Goal: Transaction & Acquisition: Book appointment/travel/reservation

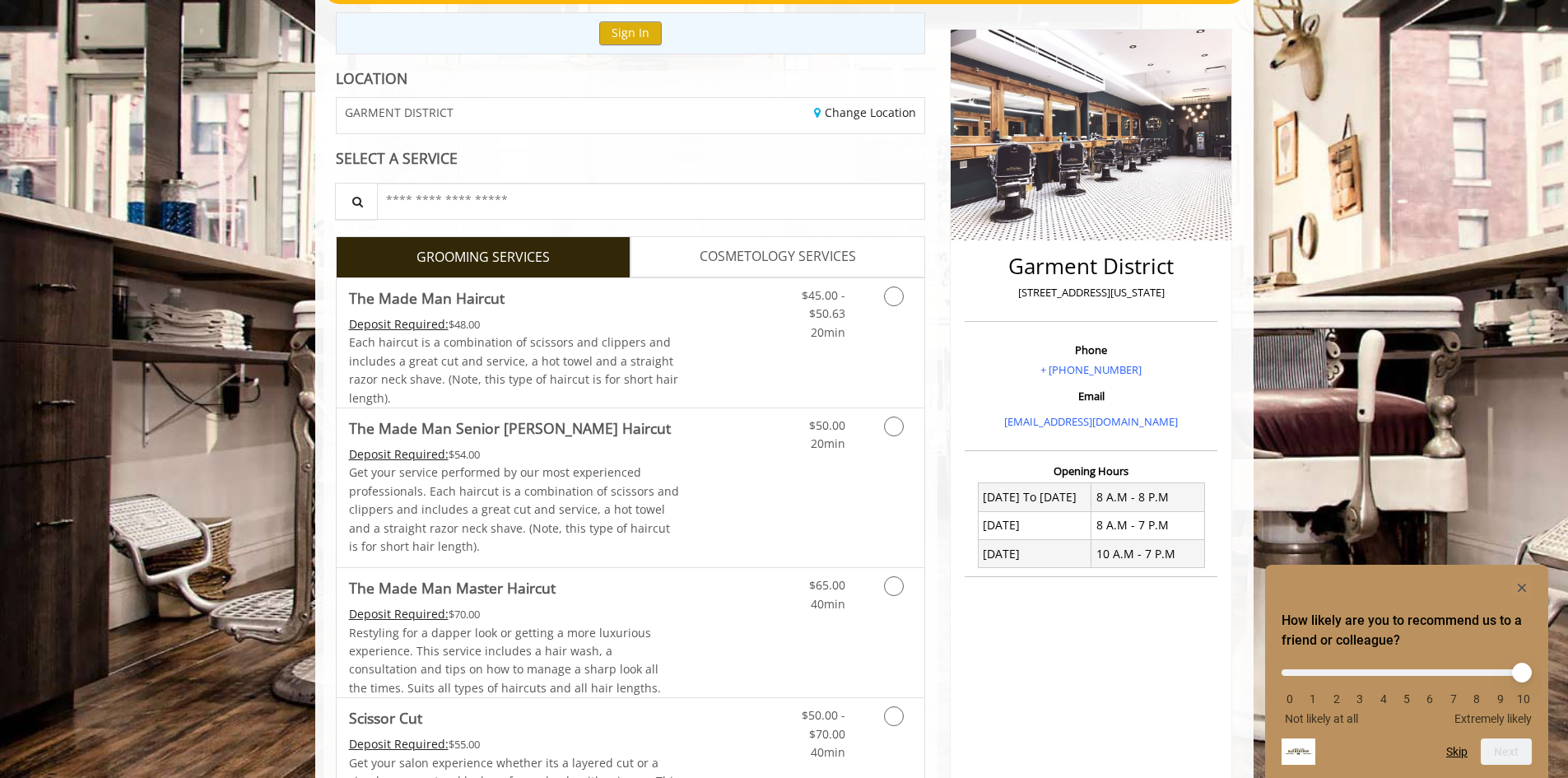
scroll to position [50, 0]
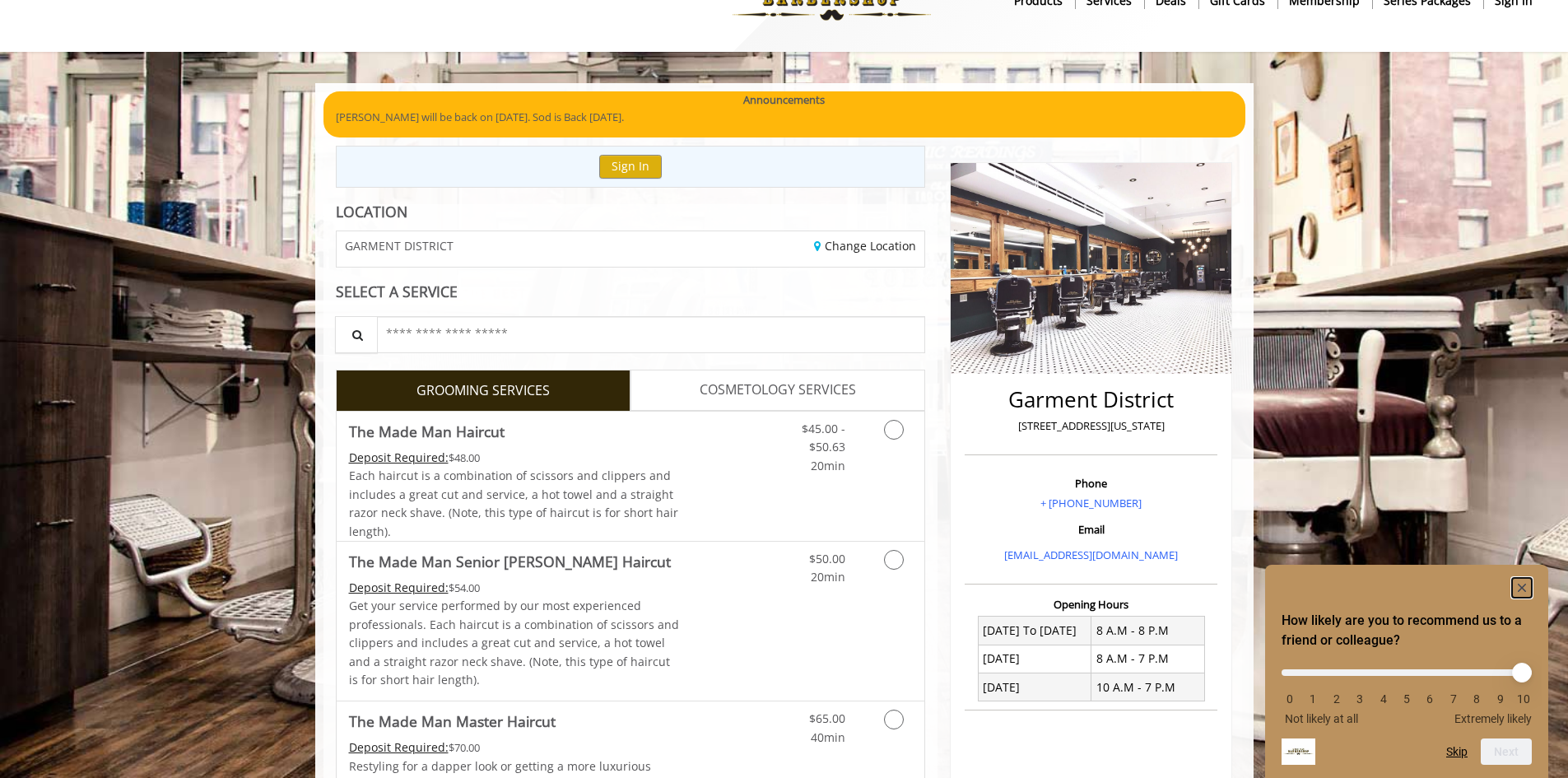
click at [1523, 585] on icon "Hide survey" at bounding box center [1523, 588] width 8 height 8
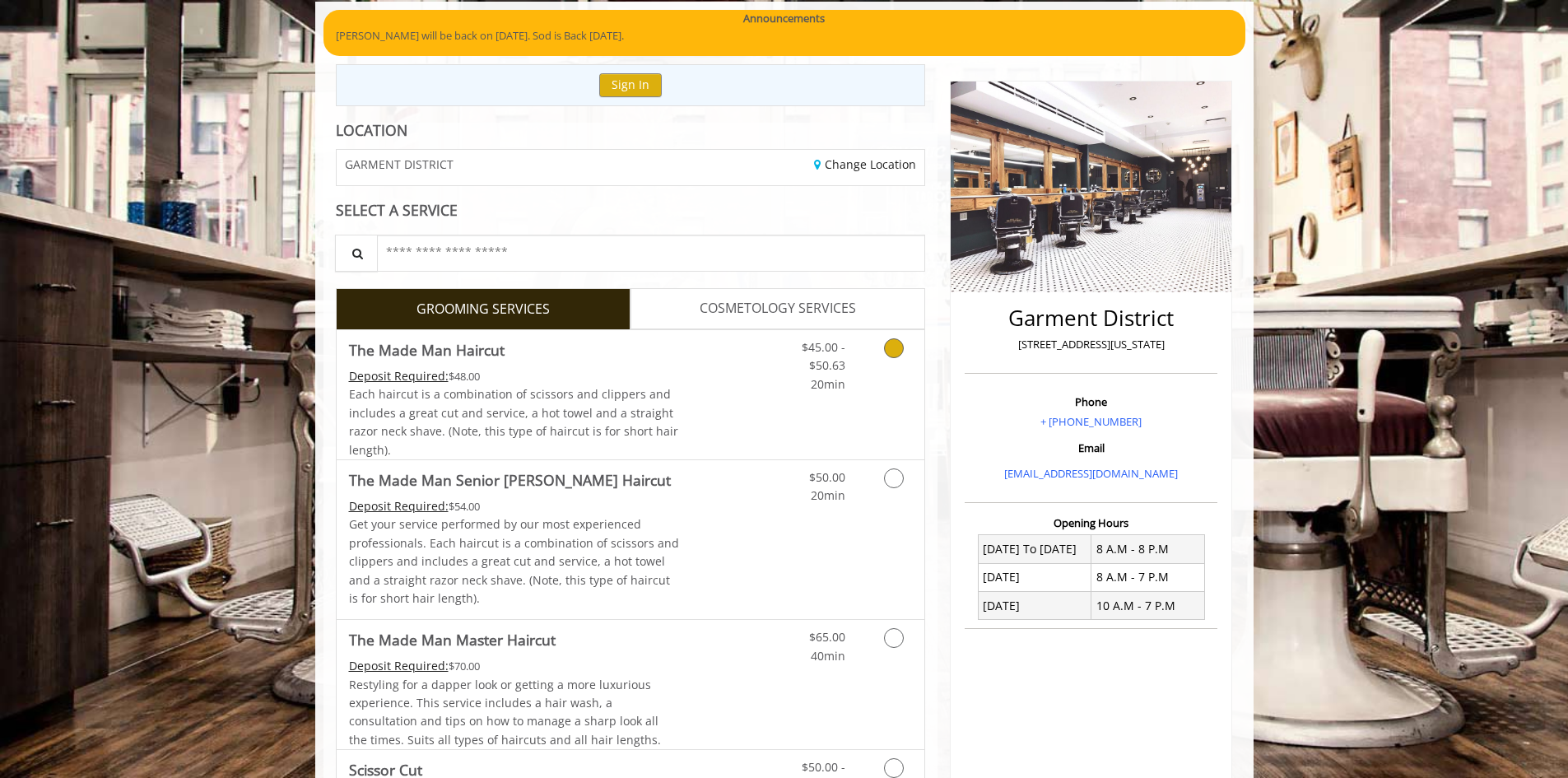
scroll to position [297, 0]
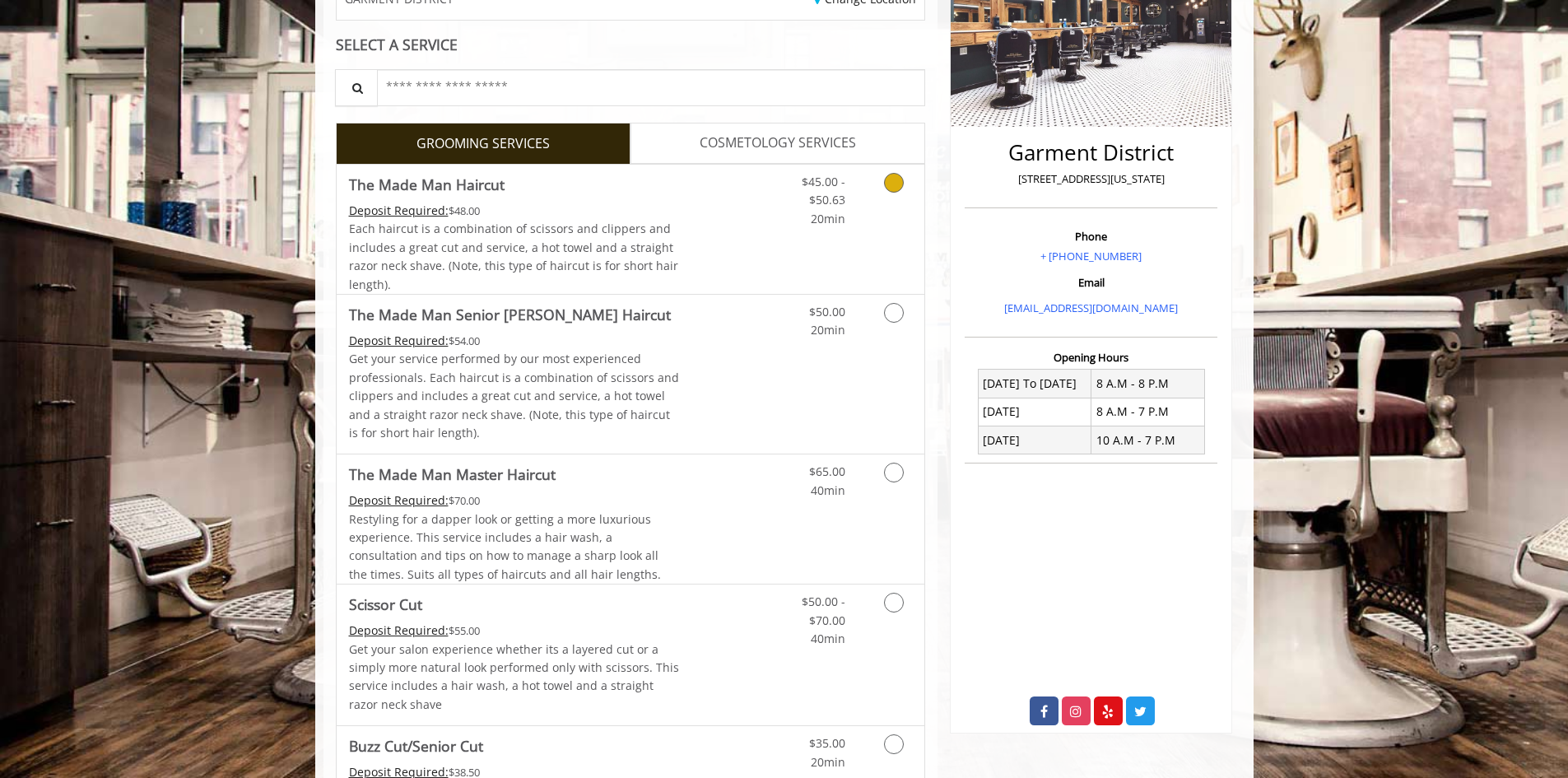
click at [894, 193] on link "Grooming services" at bounding box center [891, 196] width 42 height 64
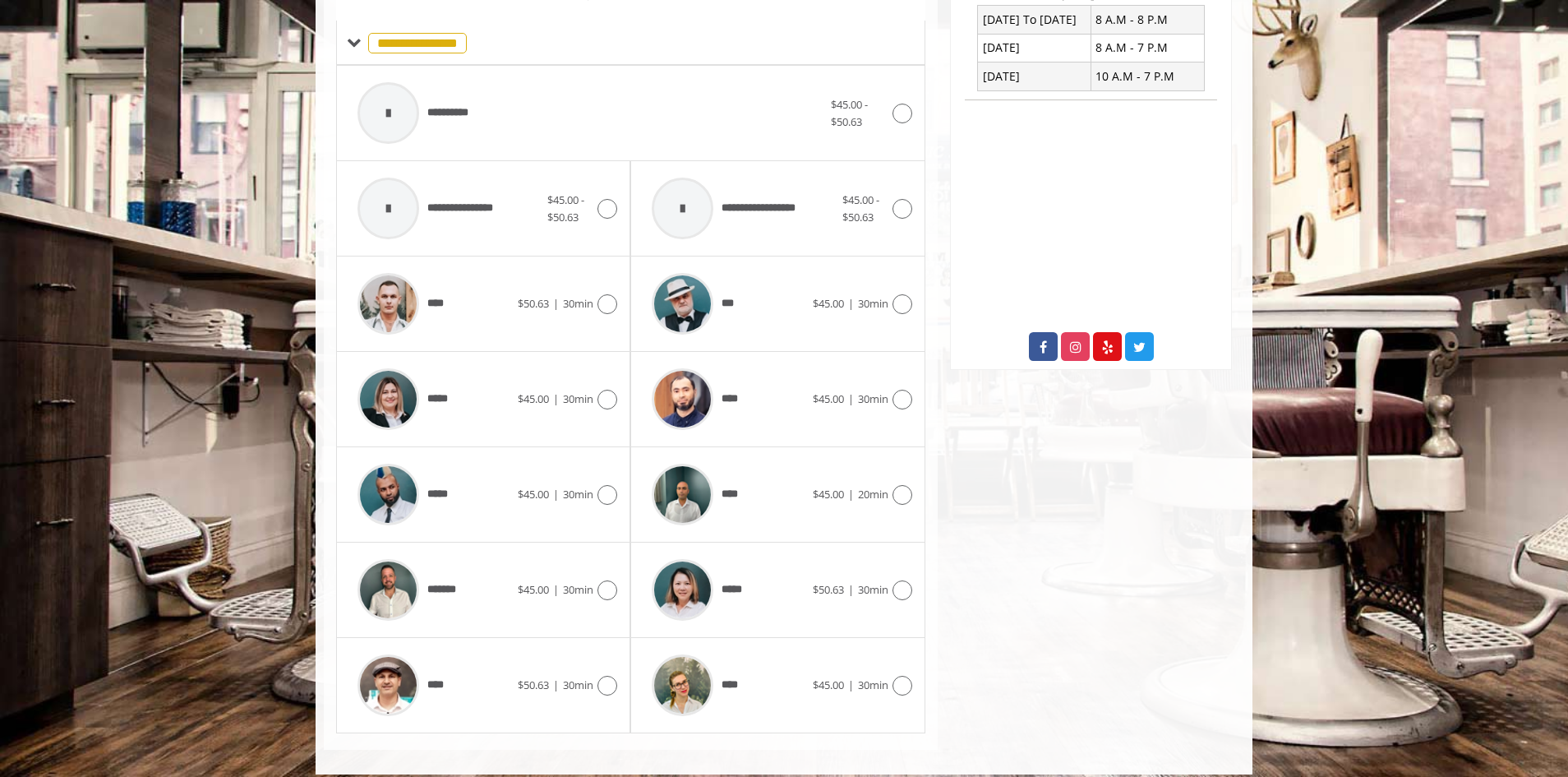
scroll to position [674, 0]
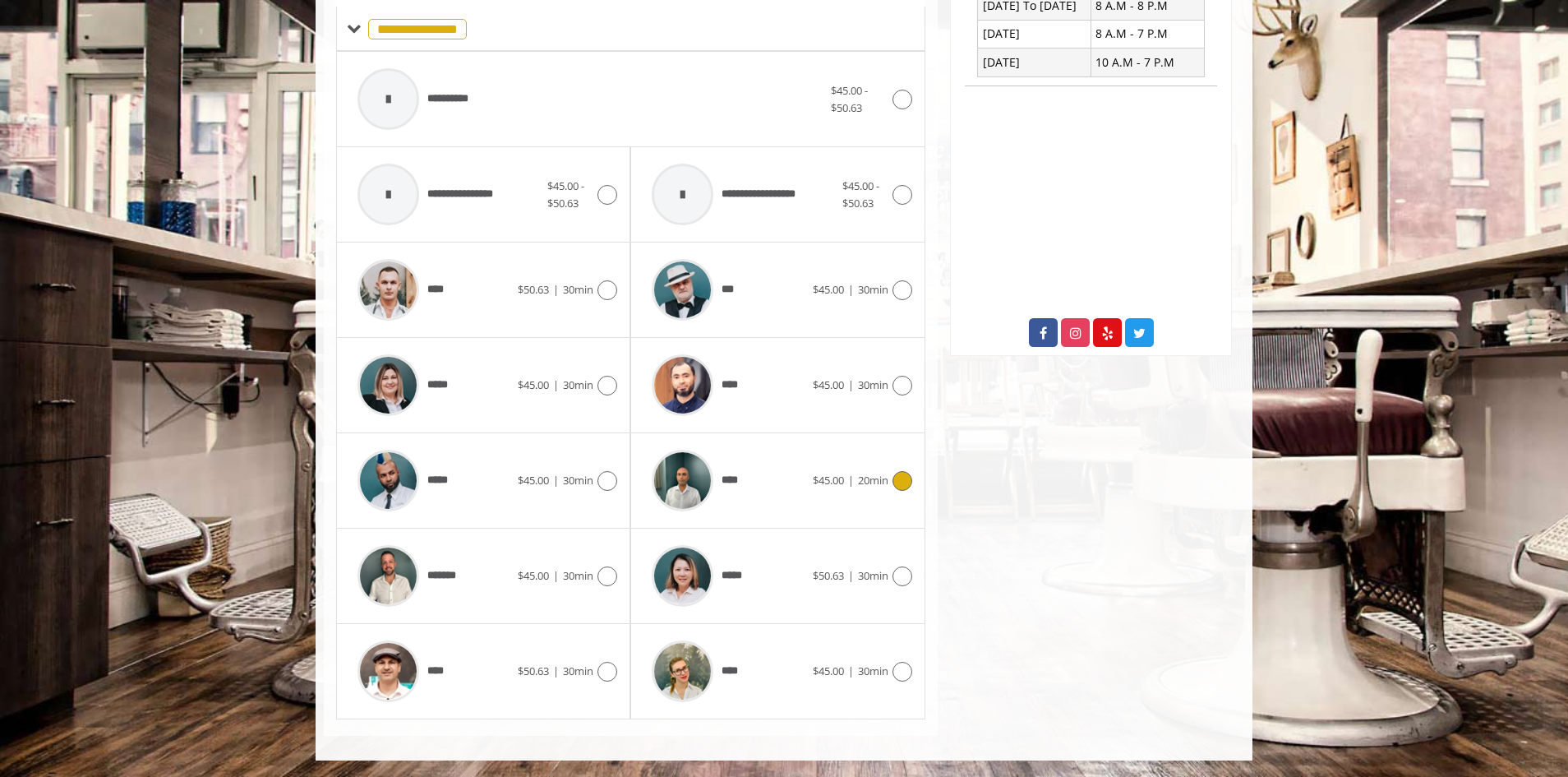
click at [825, 472] on span "$45.00 | 20min" at bounding box center [851, 480] width 76 height 17
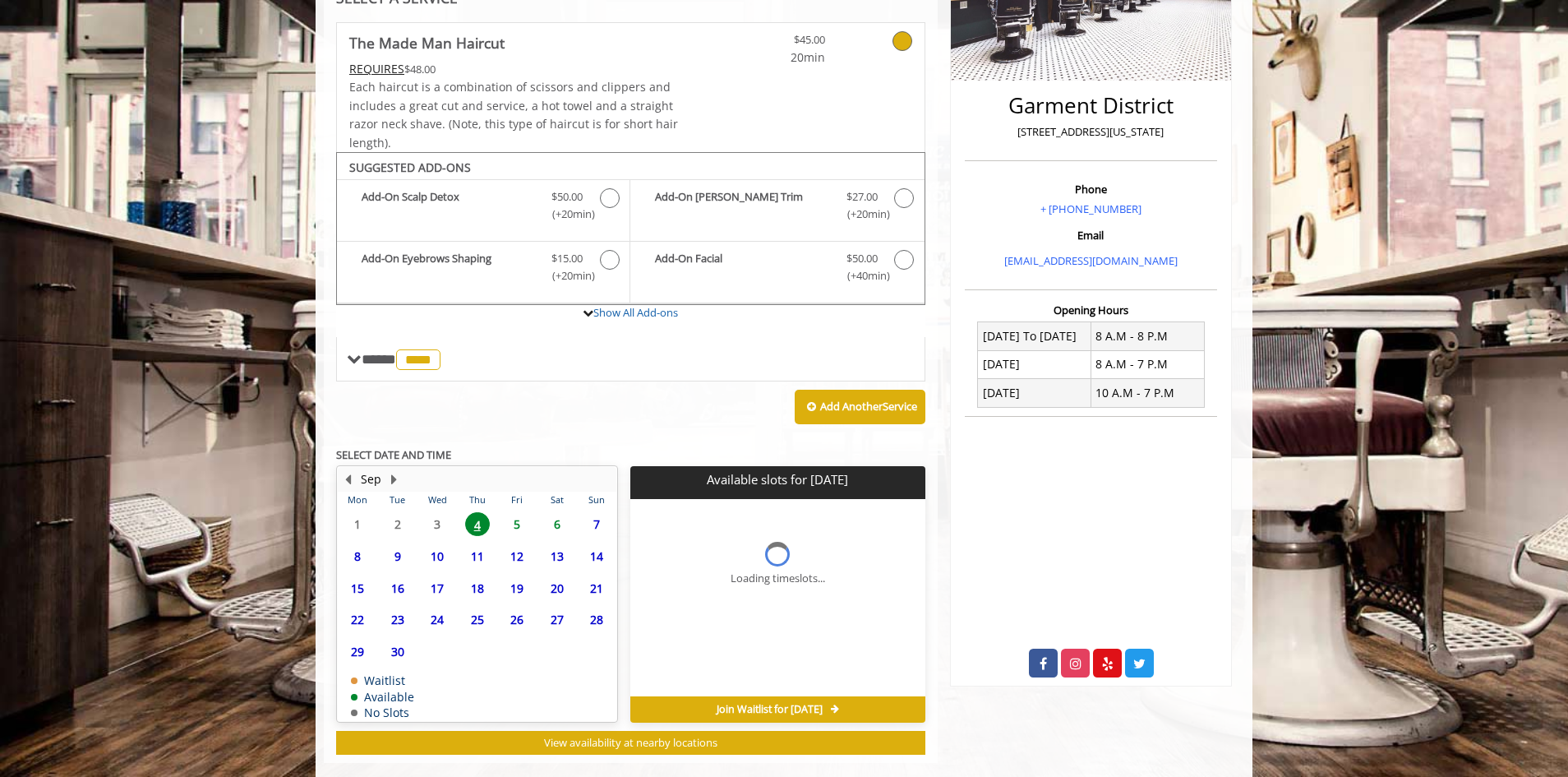
scroll to position [370, 0]
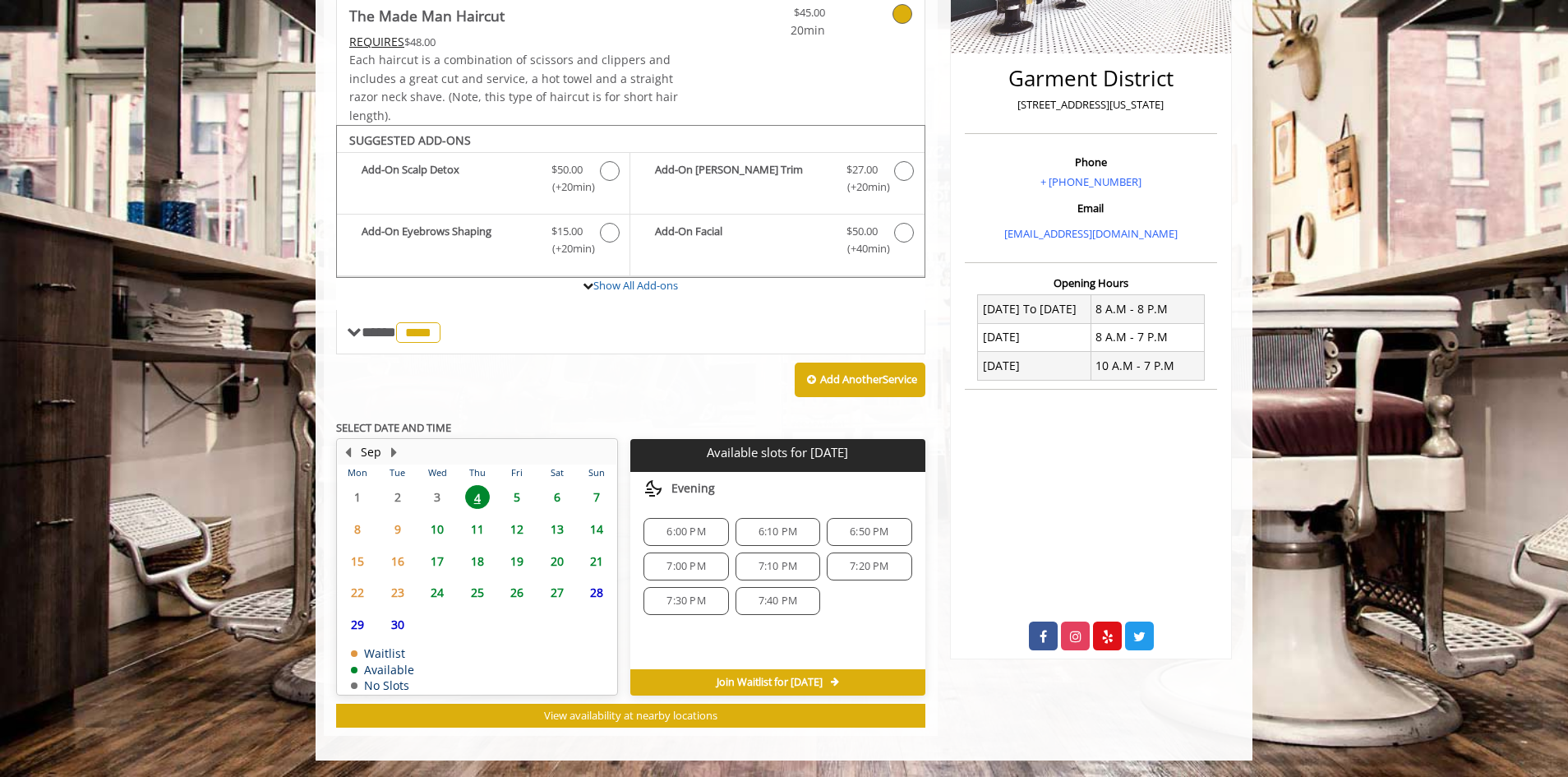
click at [669, 530] on span "6:00 PM" at bounding box center [685, 532] width 39 height 13
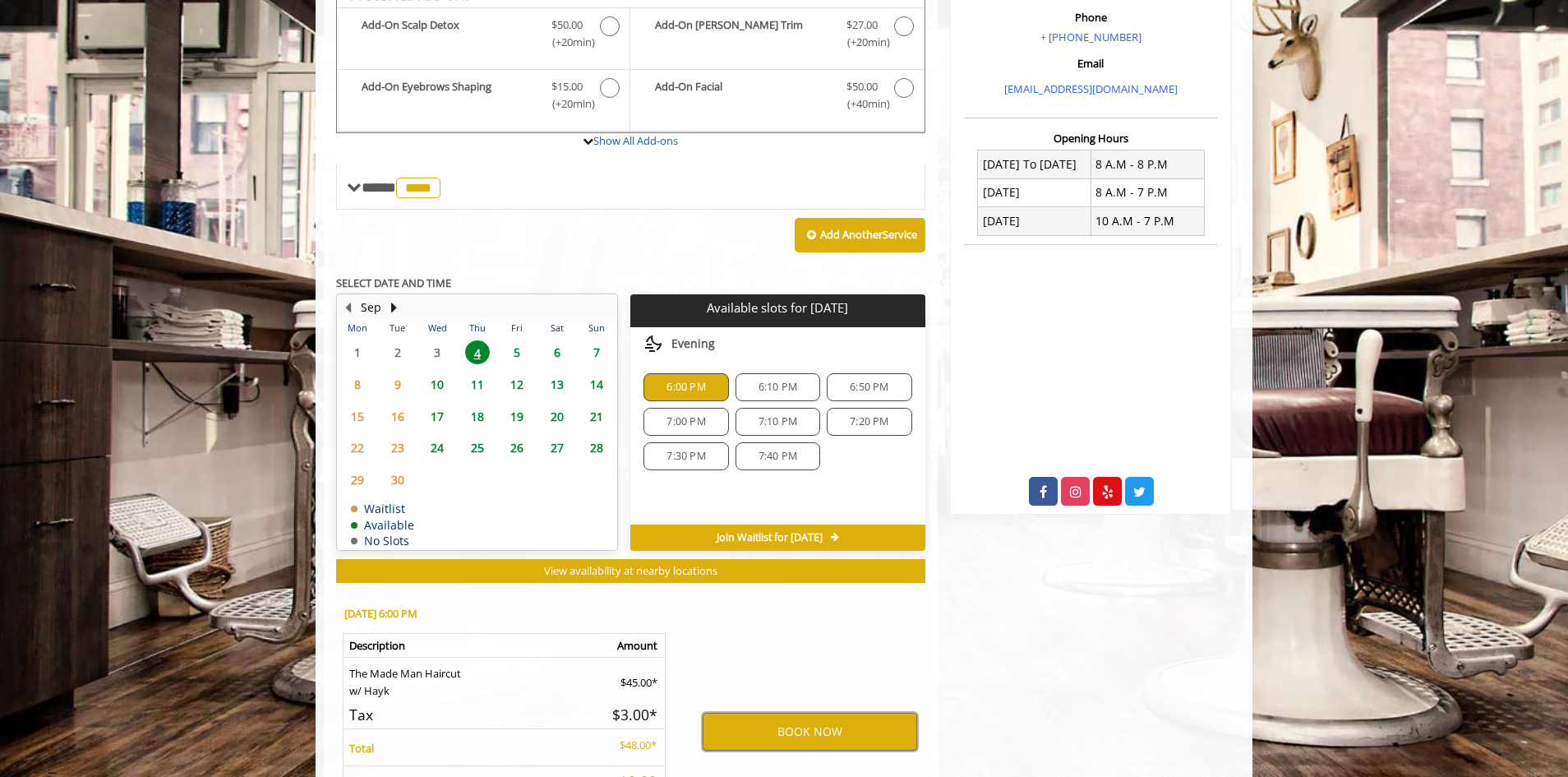
scroll to position [661, 0]
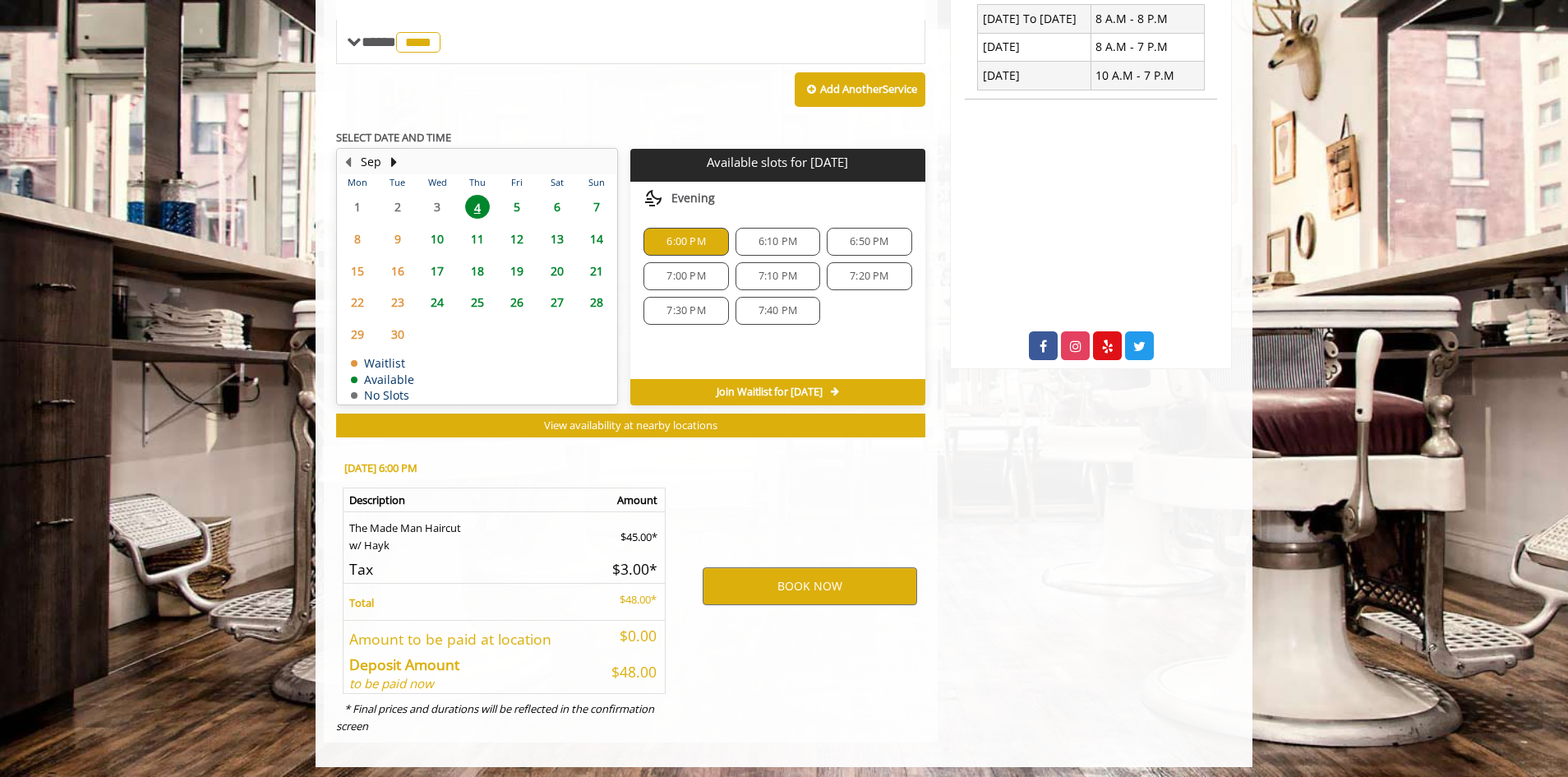
click at [746, 560] on div "BOOK NOW" at bounding box center [810, 586] width 256 height 280
click at [748, 581] on button "BOOK NOW" at bounding box center [810, 586] width 214 height 38
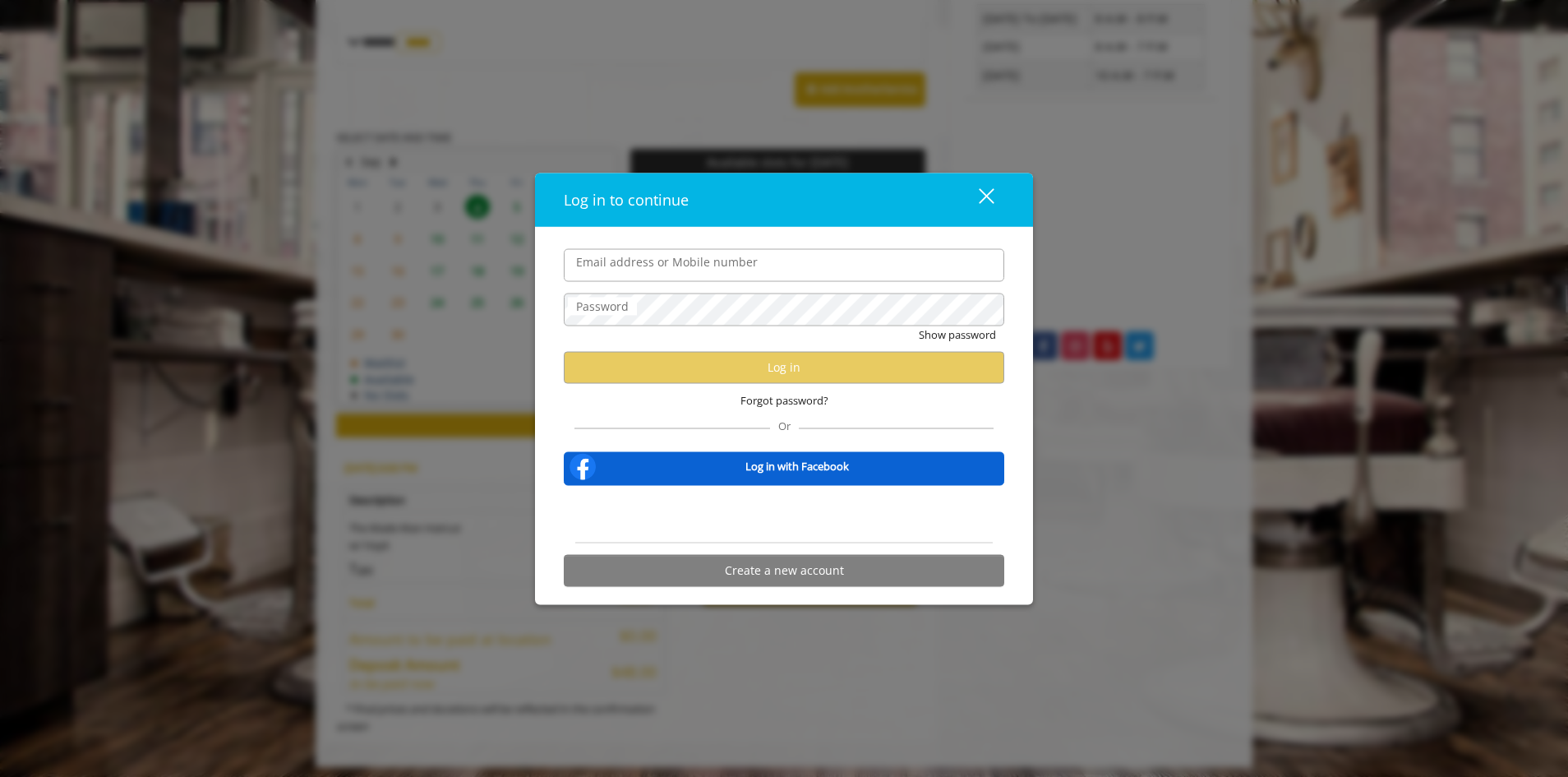
type input "**********"
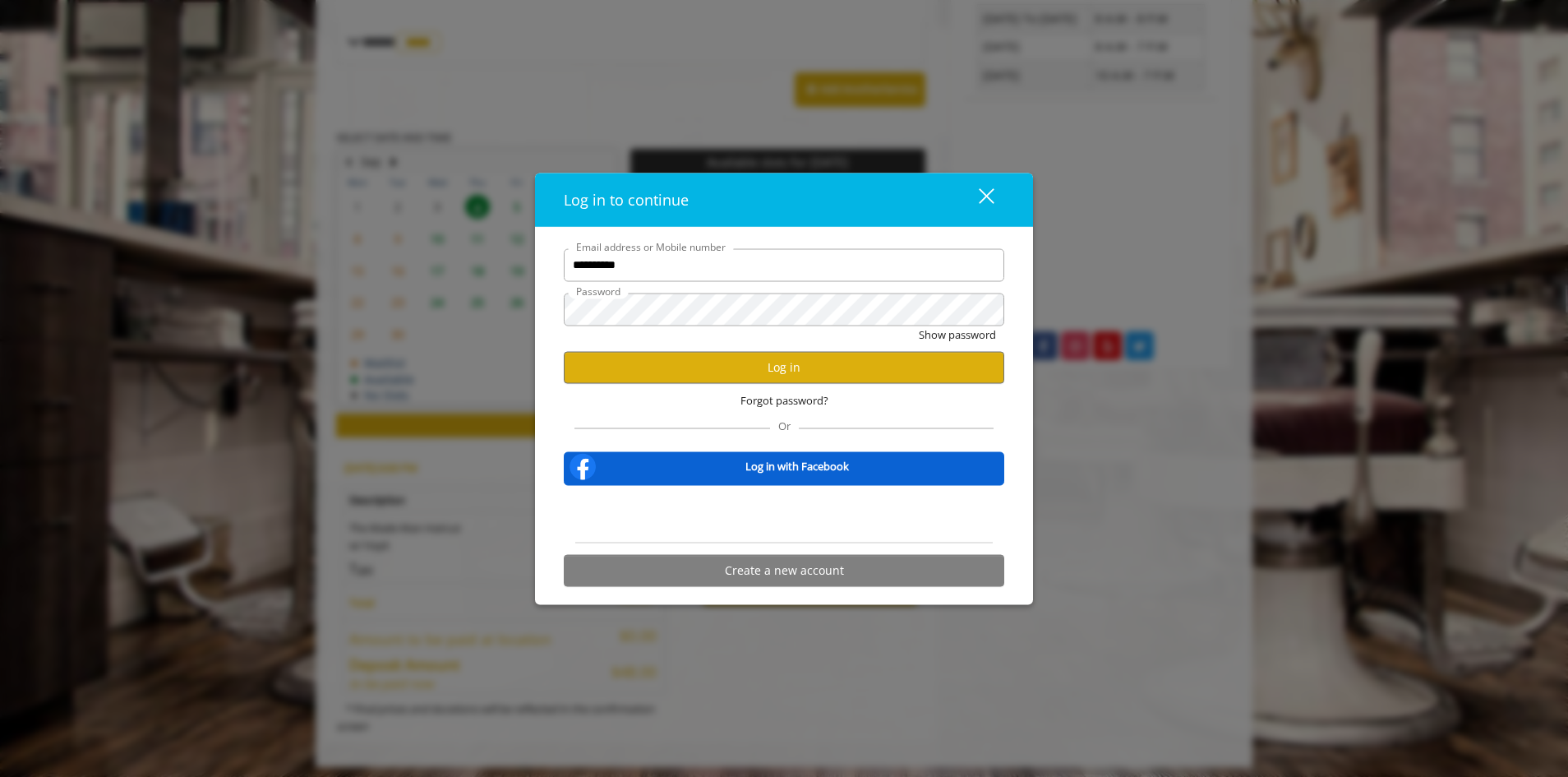
scroll to position [0, 0]
click at [868, 330] on div "Show password" at bounding box center [784, 338] width 440 height 26
click at [857, 370] on button "Log in" at bounding box center [784, 366] width 440 height 32
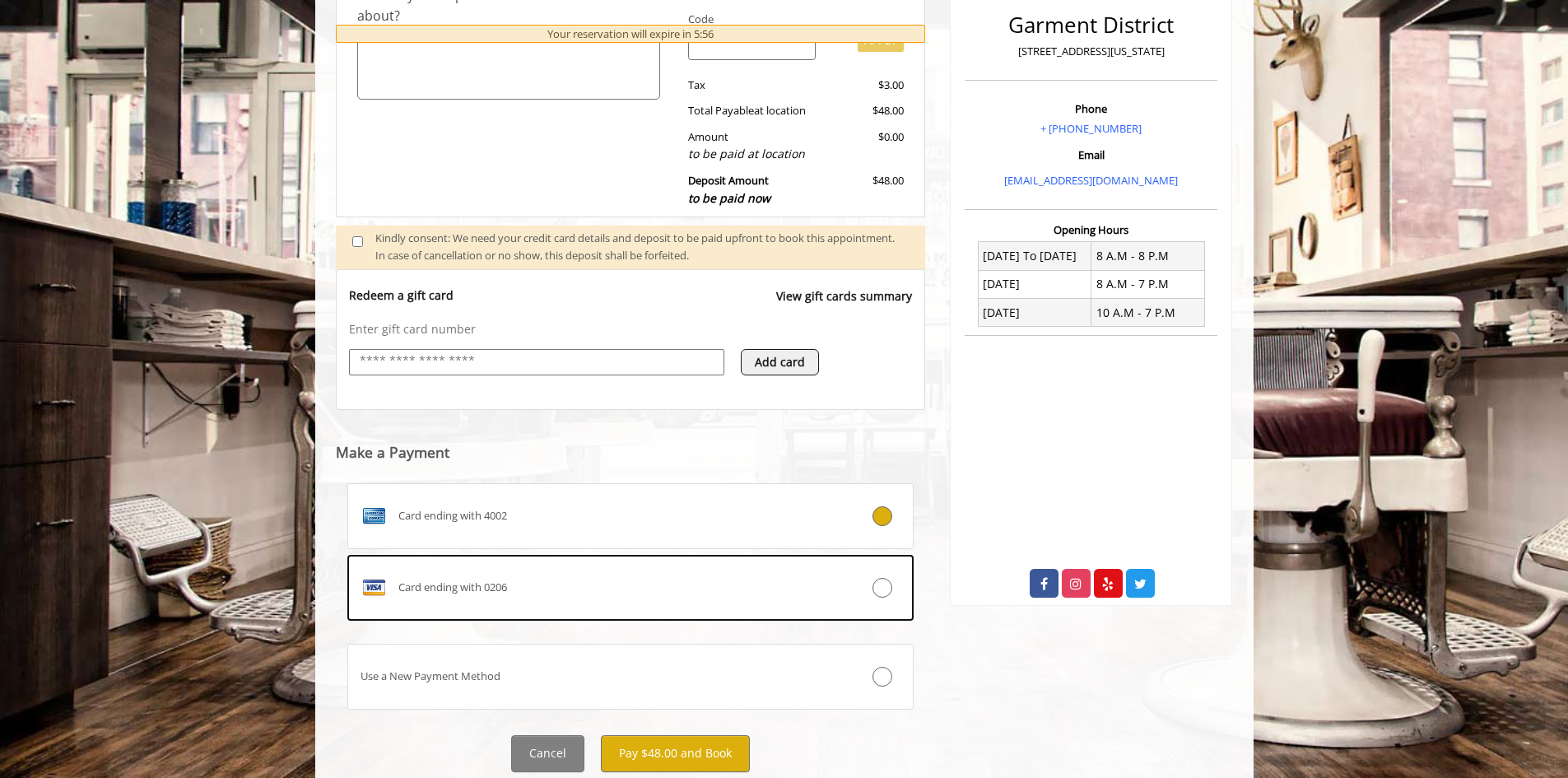
scroll to position [477, 0]
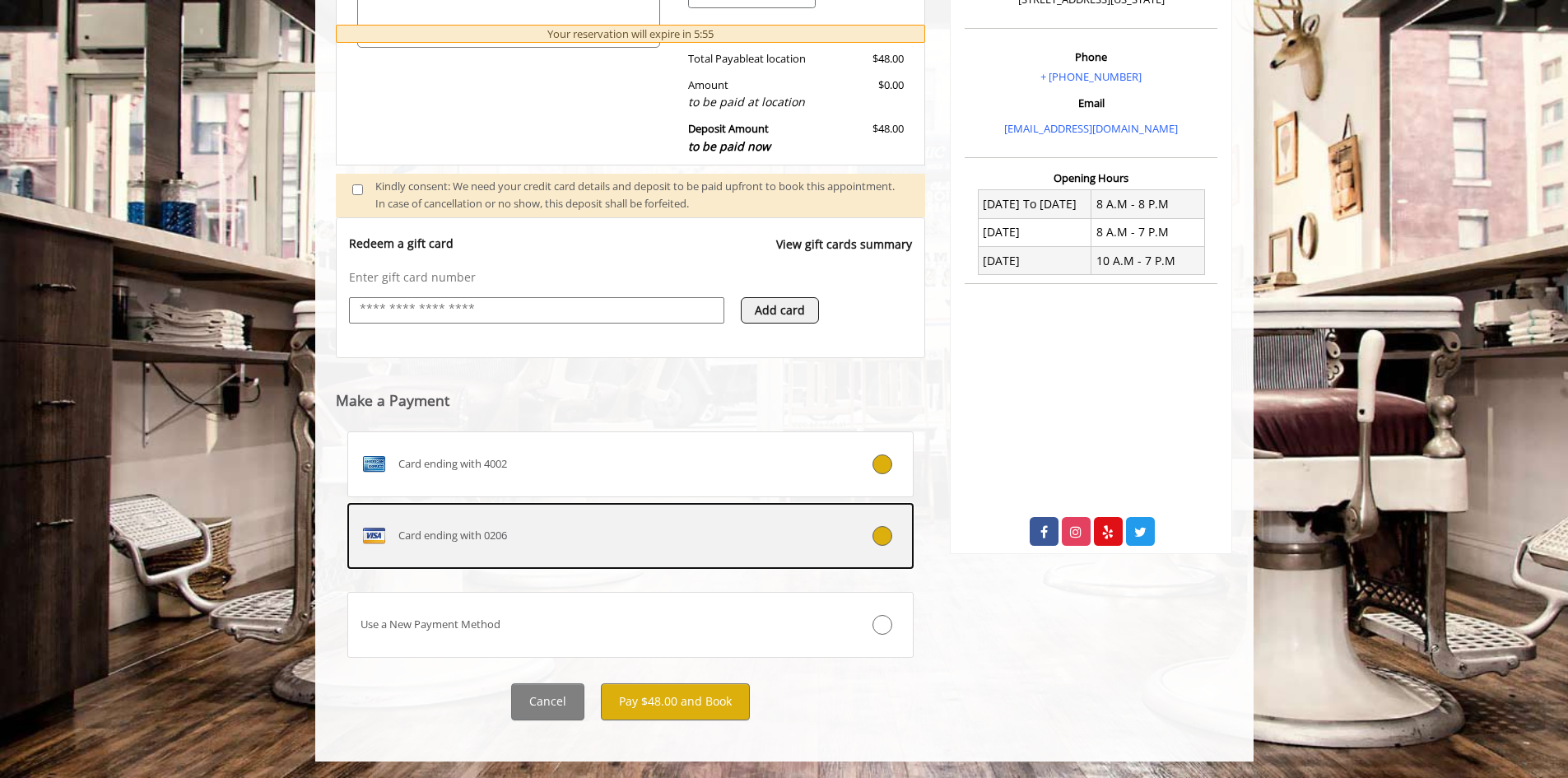
click at [720, 545] on div "Card ending with 0206" at bounding box center [584, 536] width 471 height 26
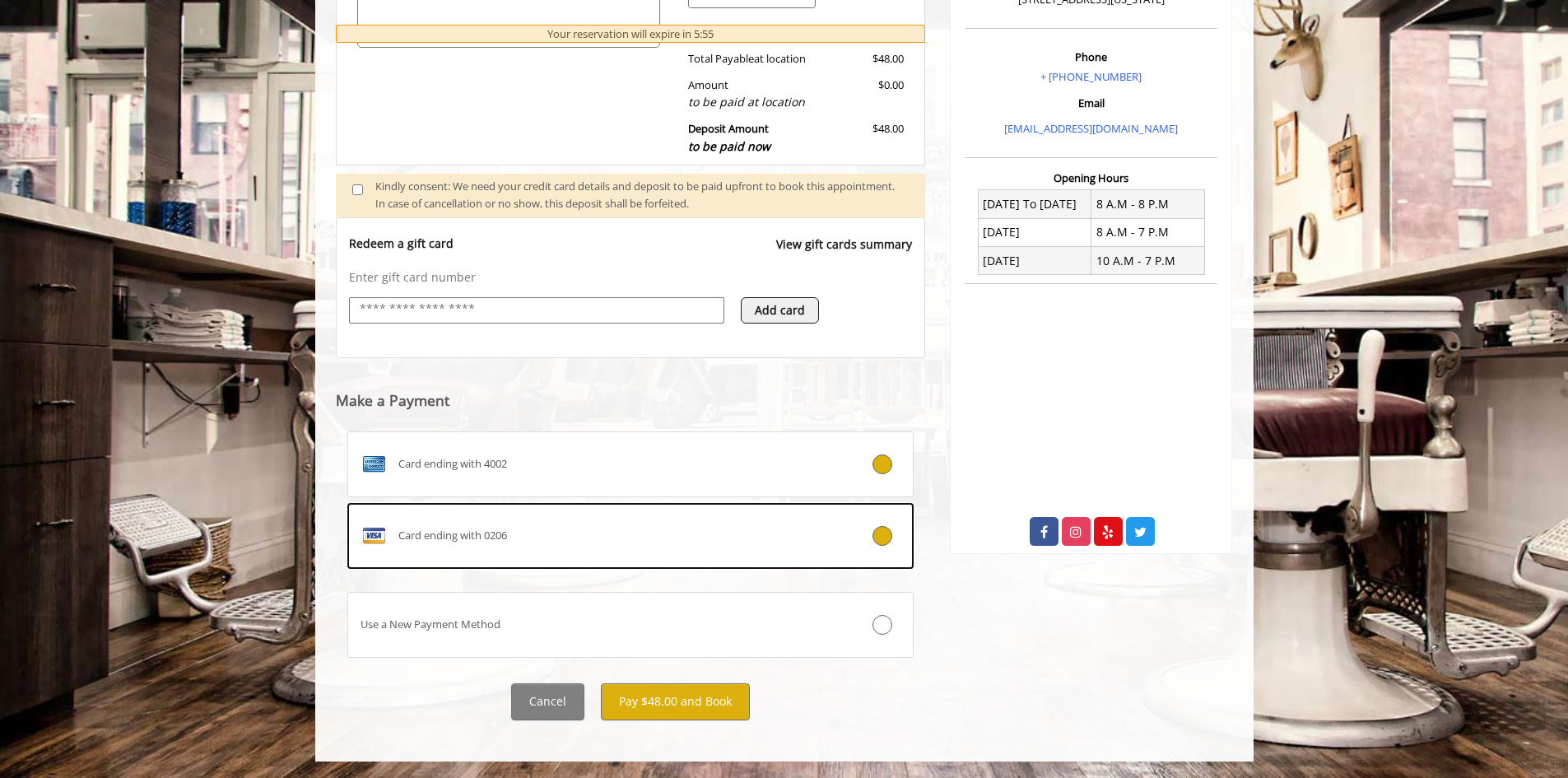
scroll to position [368, 0]
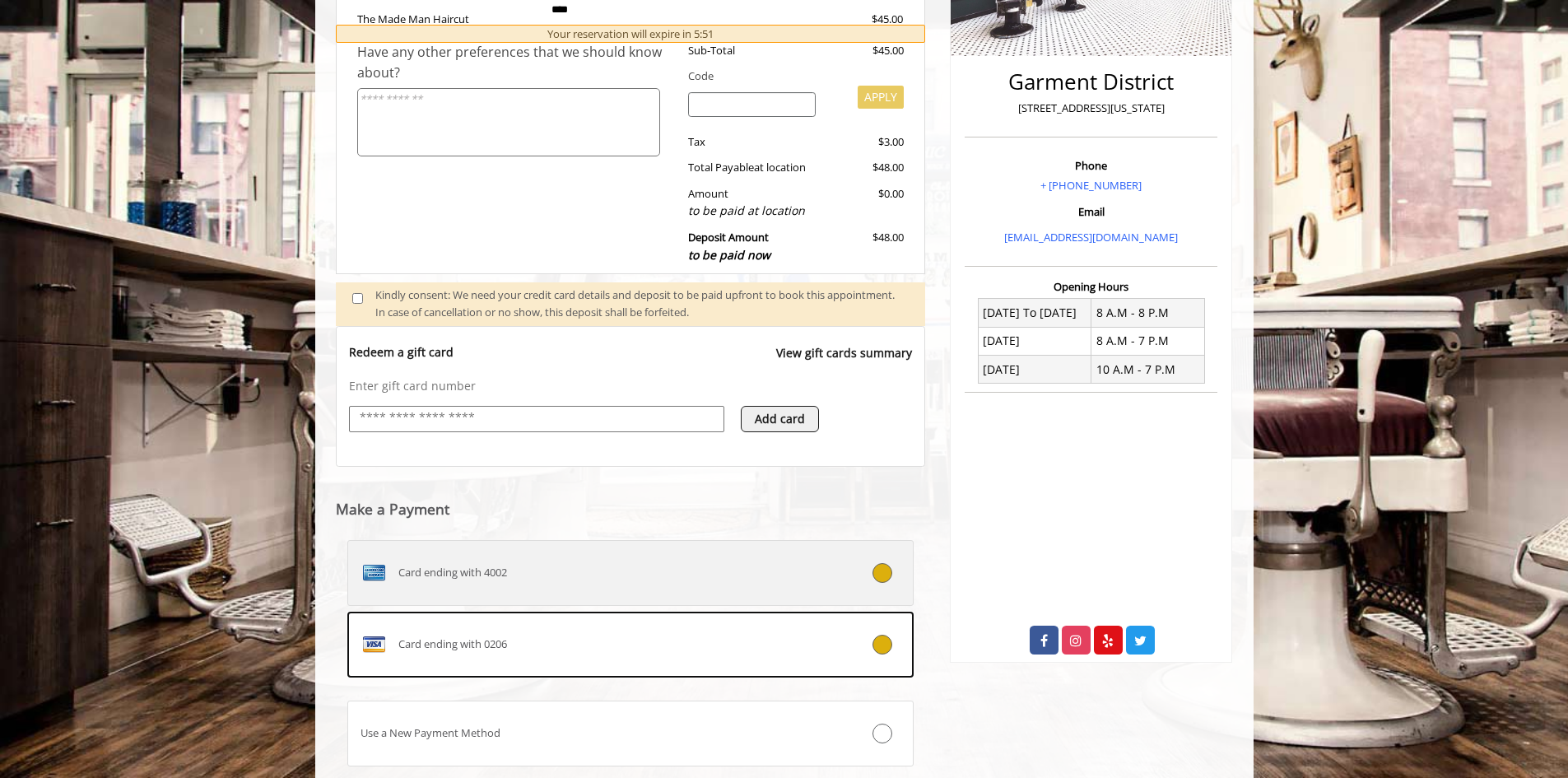
click at [871, 559] on label "Card ending with 4002" at bounding box center [631, 573] width 568 height 66
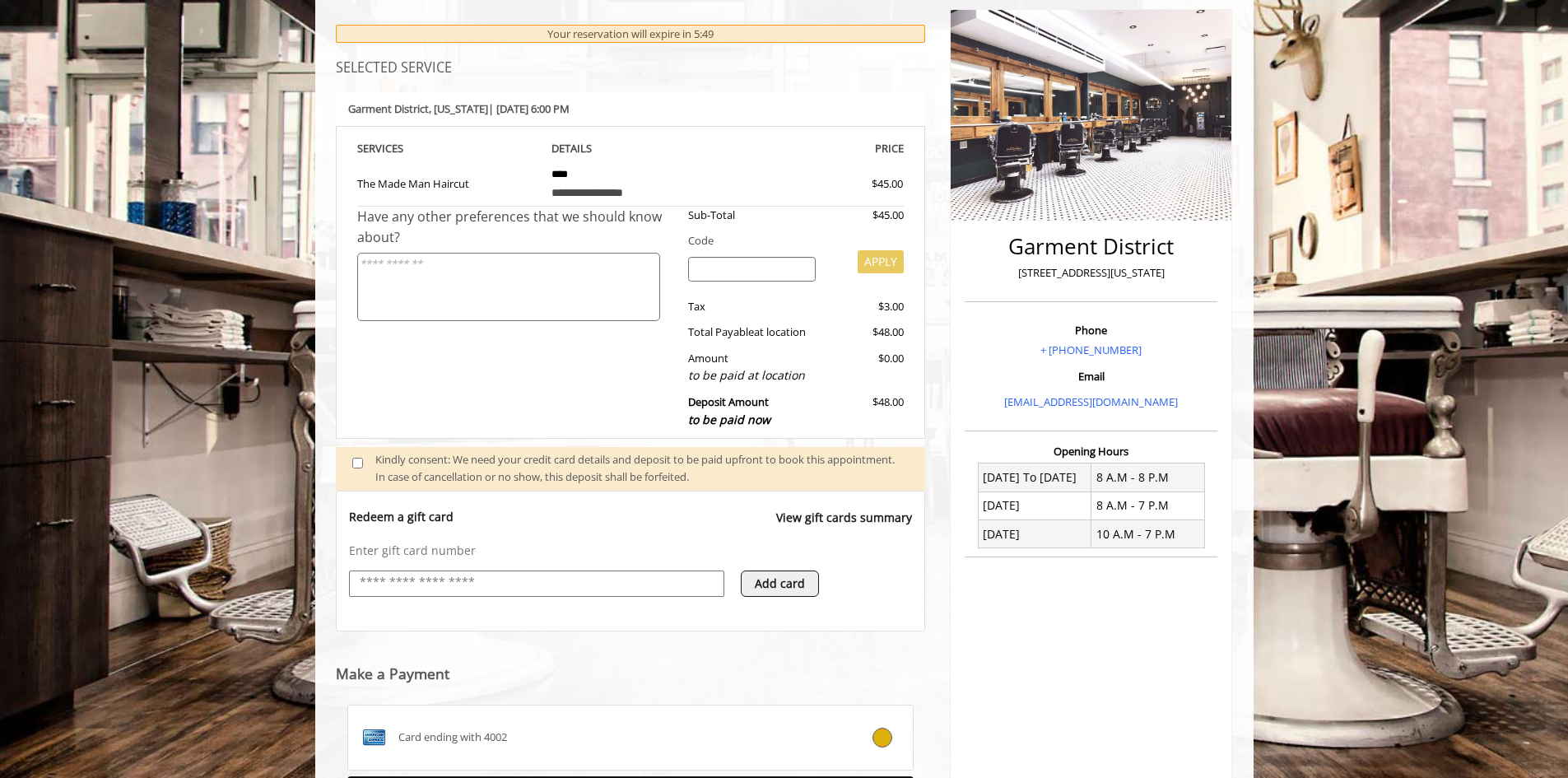
scroll to position [477, 0]
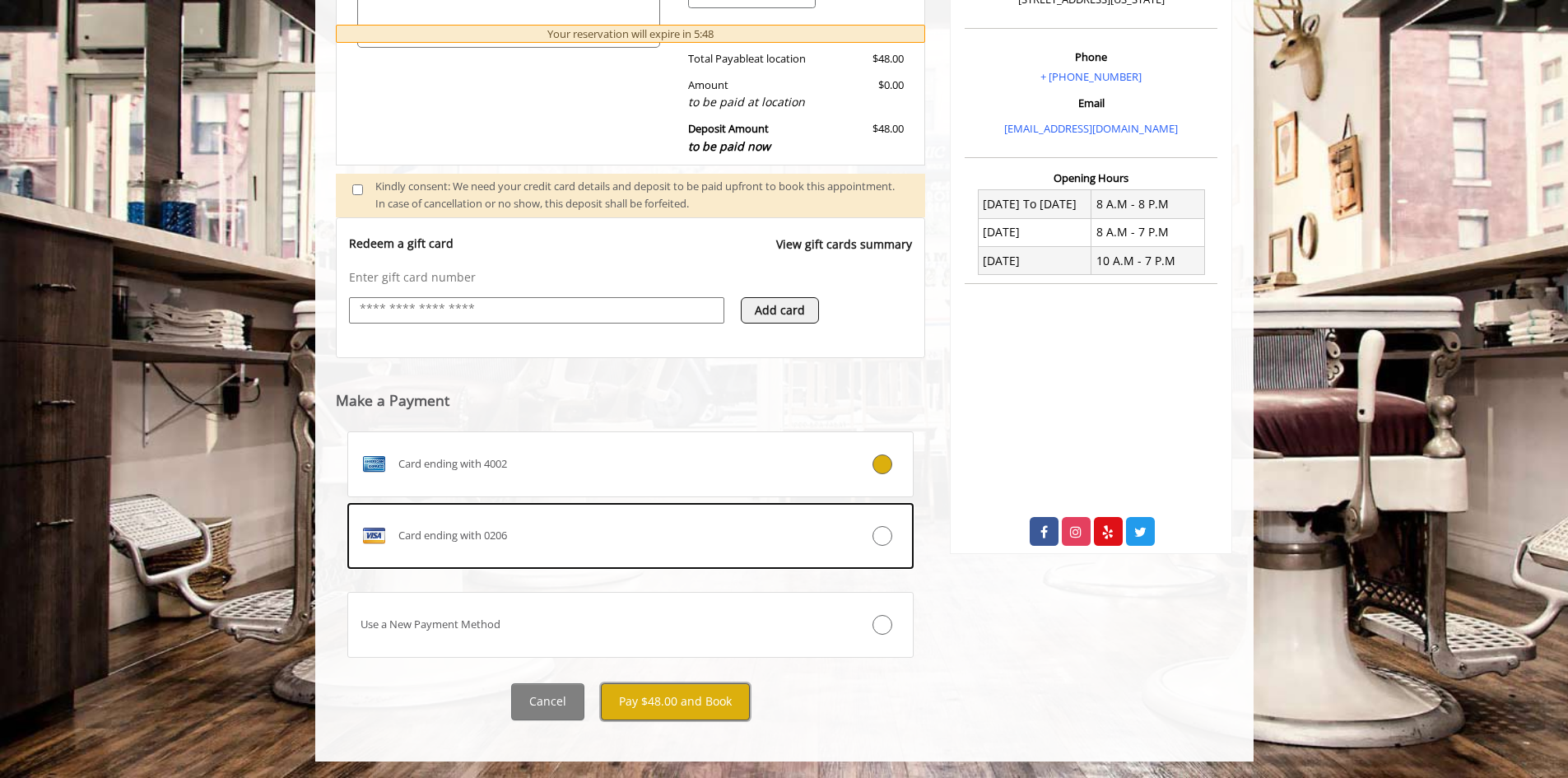
click at [713, 706] on button "Pay $48.00 and Book" at bounding box center [675, 701] width 149 height 37
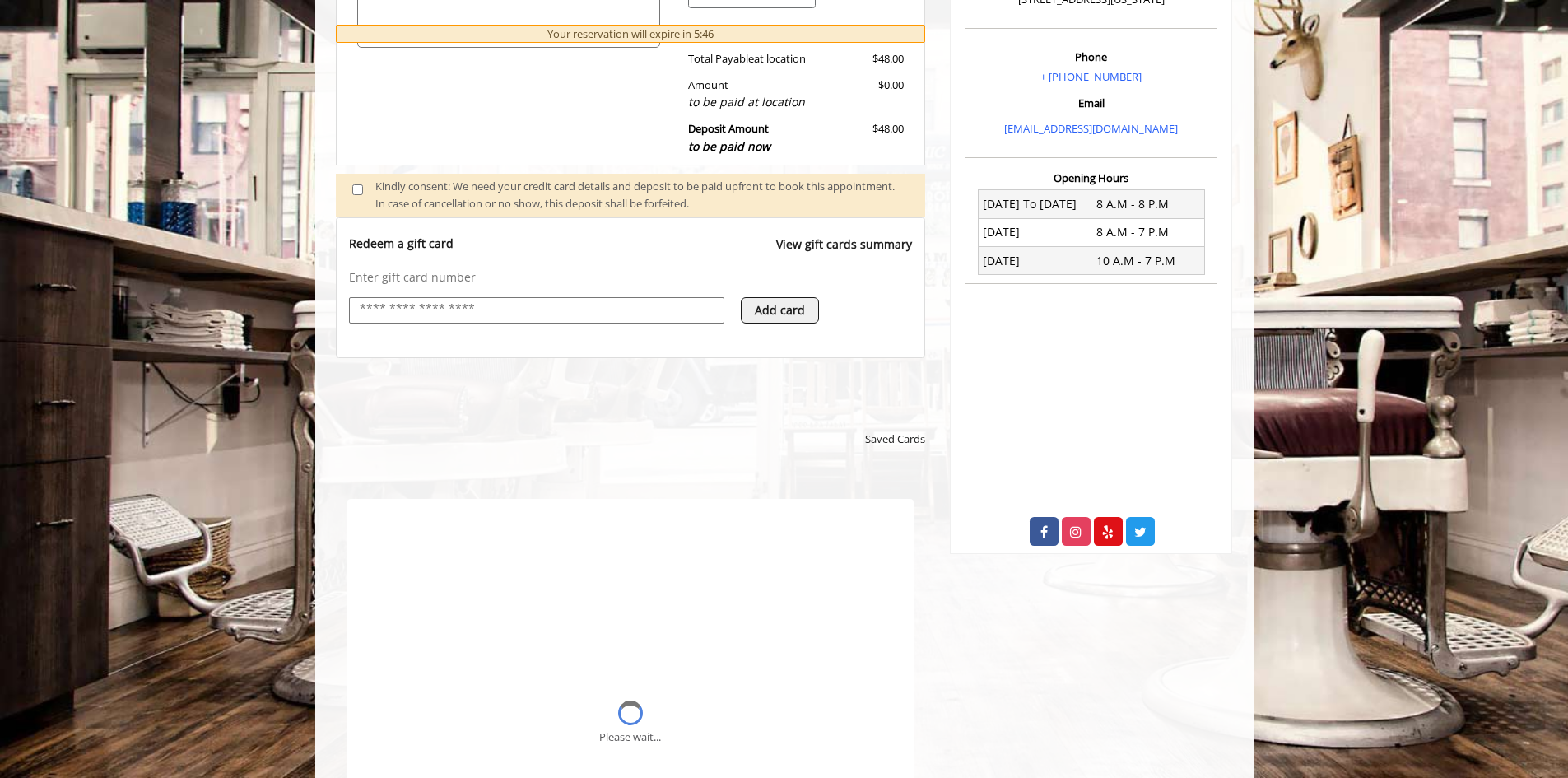
scroll to position [0, 0]
